Goal: Find specific page/section: Find specific page/section

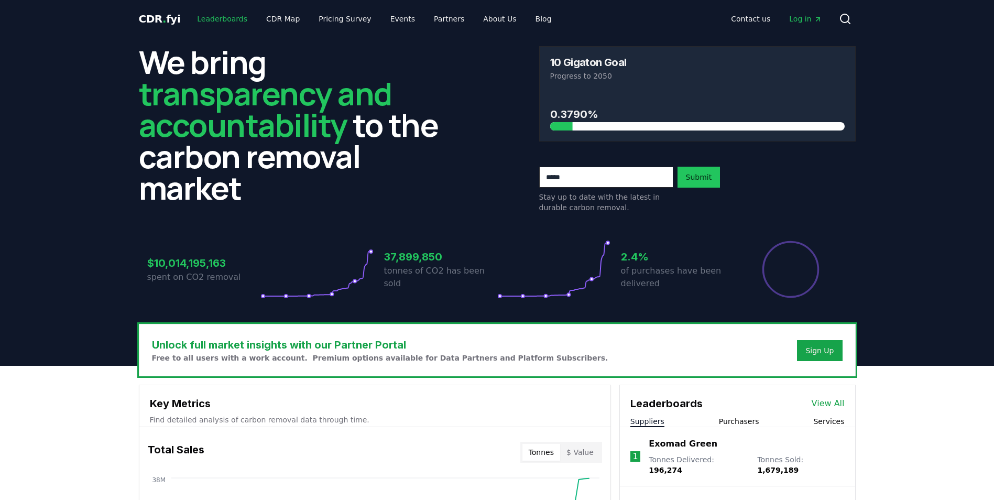
click at [218, 14] on link "Leaderboards" at bounding box center [222, 18] width 67 height 19
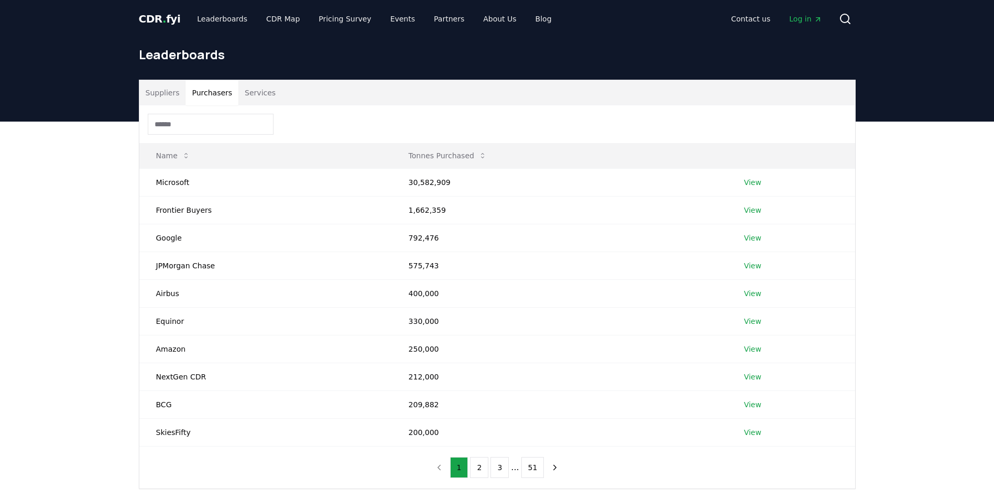
click at [217, 95] on button "Purchasers" at bounding box center [211, 92] width 53 height 25
click at [413, 184] on td "30,582,909" at bounding box center [559, 182] width 335 height 28
click at [643, 235] on td "792,476" at bounding box center [559, 238] width 335 height 28
click at [748, 182] on link "View" at bounding box center [752, 182] width 17 height 10
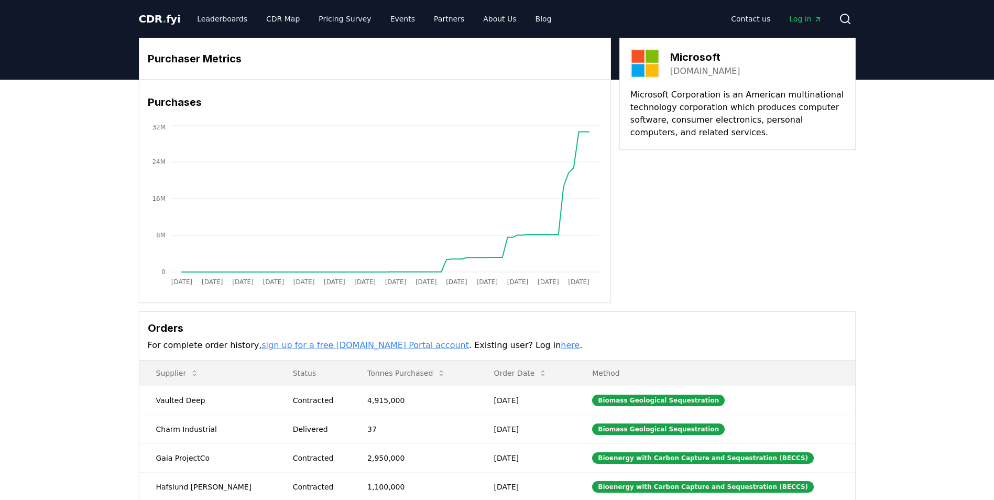
click at [374, 345] on link "sign up for a free [DOMAIN_NAME] Portal account" at bounding box center [364, 345] width 207 height 10
